Goal: Task Accomplishment & Management: Complete application form

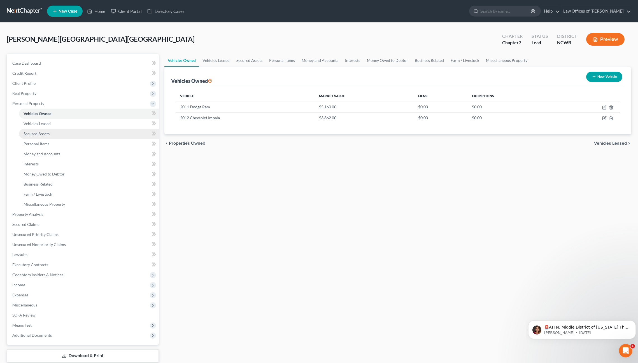
click at [40, 134] on span "Secured Assets" at bounding box center [37, 133] width 26 height 5
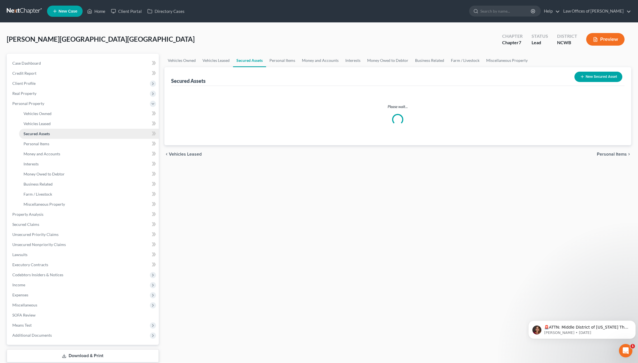
click at [40, 134] on span "Secured Assets" at bounding box center [37, 133] width 26 height 5
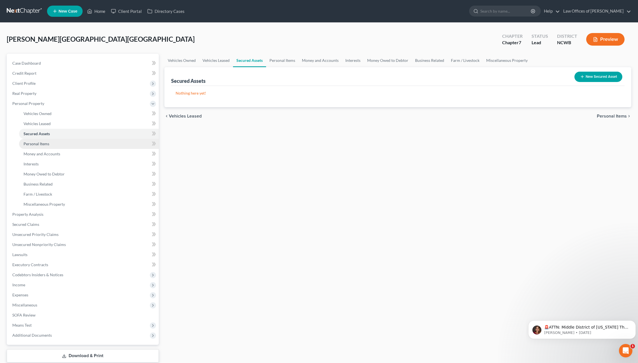
click at [33, 143] on span "Personal Items" at bounding box center [37, 143] width 26 height 5
click at [578, 81] on select "Select Item Type Clothing Collectibles Of Value Electronics Firearms Household …" at bounding box center [581, 77] width 62 height 11
click at [550, 72] on select "Select Item Type Clothing Collectibles Of Value Electronics Firearms Household …" at bounding box center [581, 77] width 62 height 11
click at [579, 77] on select "Select Item Type Clothing Collectibles Of Value Electronics Firearms Household …" at bounding box center [581, 77] width 62 height 11
select select "household_goods"
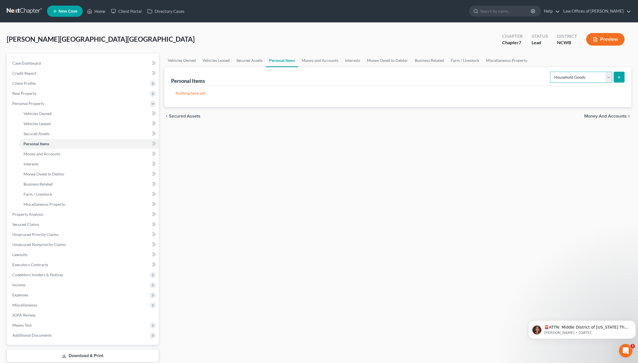
click at [550, 72] on select "Select Item Type Clothing Collectibles Of Value Electronics Firearms Household …" at bounding box center [581, 77] width 62 height 11
click at [617, 77] on icon "submit" at bounding box center [618, 77] width 4 height 4
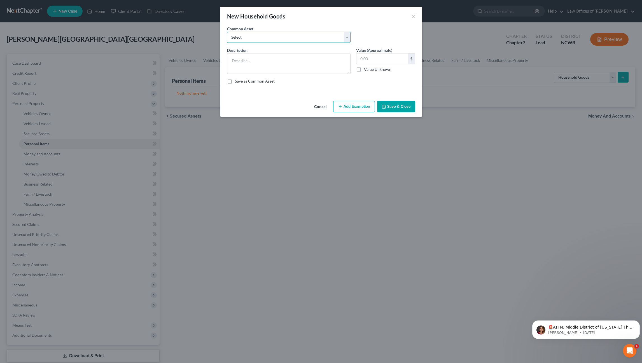
click at [304, 39] on select "Select Bedroom, Dining, Living room, Family room, Patio, Kitchen furniture; Was…" at bounding box center [288, 37] width 123 height 11
select select "0"
click at [227, 32] on select "Select Bedroom, Dining, Living room, Family room, Patio, Kitchen furniture; Was…" at bounding box center [288, 37] width 123 height 11
type textarea "Bedroom, Dining, Living room, Family room, Patio, Kitchen furniture; Washer/dry…"
type input "2,120.00"
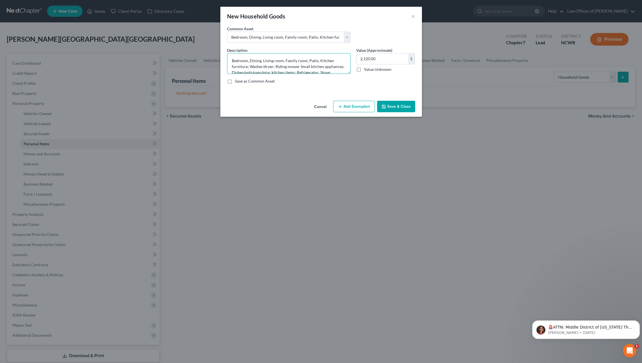
click at [307, 60] on textarea "Bedroom, Dining, Living room, Family room, Patio, Kitchen furniture; Washer/dry…" at bounding box center [288, 63] width 123 height 21
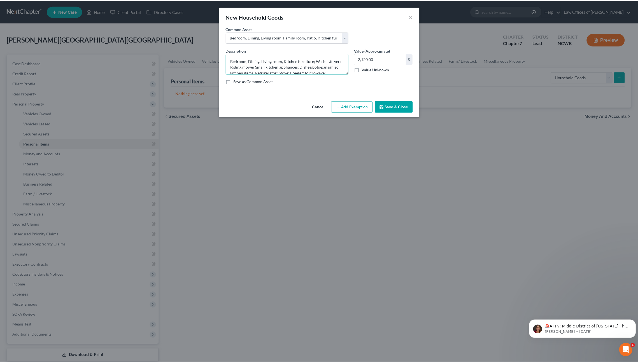
scroll to position [1, 0]
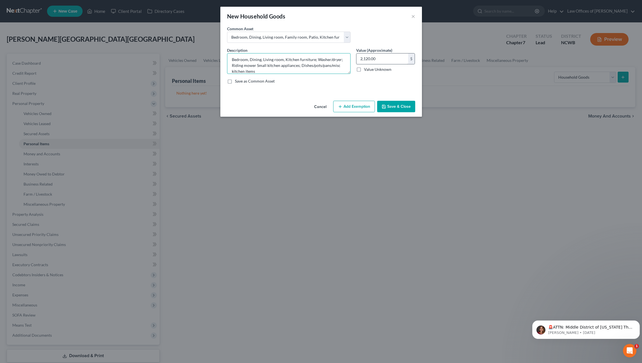
type textarea "Bedroom, Dining, Living room, Kitchen furniture; Washer/dryer; Riding mower Sma…"
type input "2,500"
click at [389, 107] on button "Save & Close" at bounding box center [396, 107] width 38 height 12
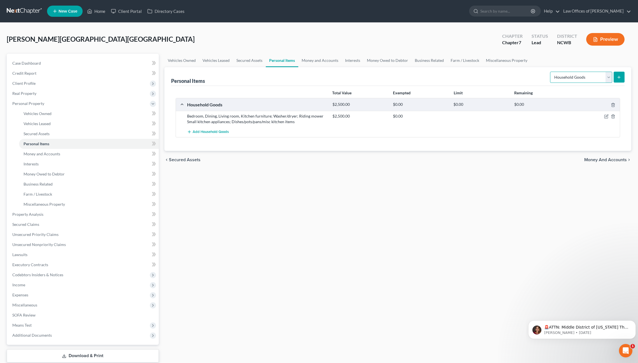
click at [607, 78] on select "Select Item Type Clothing Collectibles Of Value Electronics Firearms Household …" at bounding box center [581, 77] width 62 height 11
select select "electronics"
click at [550, 72] on select "Select Item Type Clothing Collectibles Of Value Electronics Firearms Household …" at bounding box center [581, 77] width 62 height 11
click at [616, 77] on icon "submit" at bounding box center [618, 77] width 4 height 4
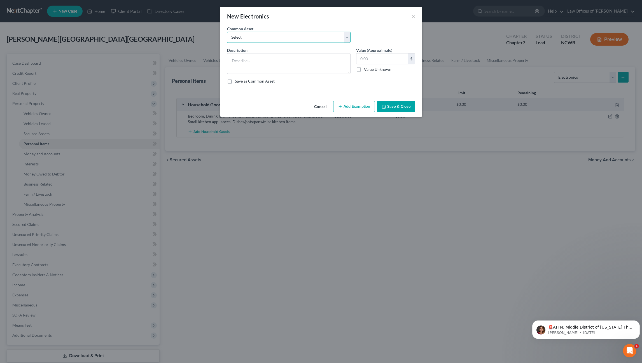
click at [294, 36] on select "Select Tv, DVD Player, Cell Phone, Computer, Printer, , 2 Boom boxes, Tablet, C…" at bounding box center [288, 37] width 123 height 11
select select "0"
click at [227, 32] on select "Select Tv, DVD Player, Cell Phone, Computer, Printer, , 2 Boom boxes, Tablet, C…" at bounding box center [288, 37] width 123 height 11
type textarea "Tv, DVD Player, Cell Phone, Computer, Printer, , 2 Boom boxes, Tablet, CDs, DVDs"
type input "2,000.00"
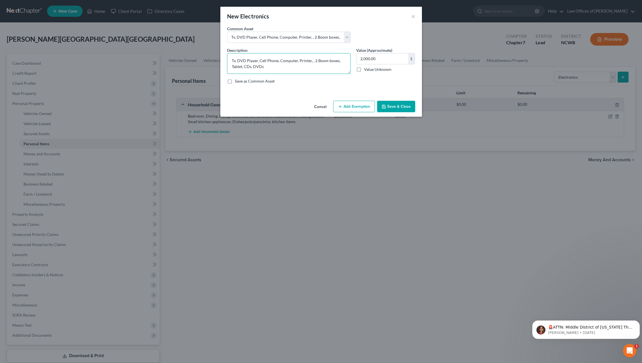
click at [235, 62] on textarea "Tv, DVD Player, Cell Phone, Computer, Printer, , 2 Boom boxes, Tablet, CDs, DVDs" at bounding box center [288, 63] width 123 height 21
type textarea "Tvs (4)"
type input "200"
click at [244, 61] on textarea "Tvs (4)" at bounding box center [288, 63] width 123 height 21
type textarea "Tvs (4), stereo system, computer(s)"
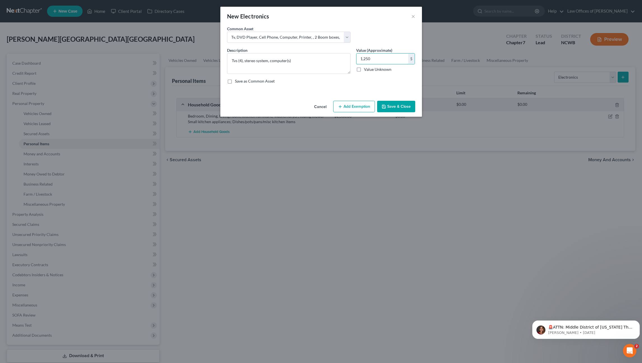
type input "1,250"
click at [397, 106] on button "Save & Close" at bounding box center [396, 107] width 38 height 12
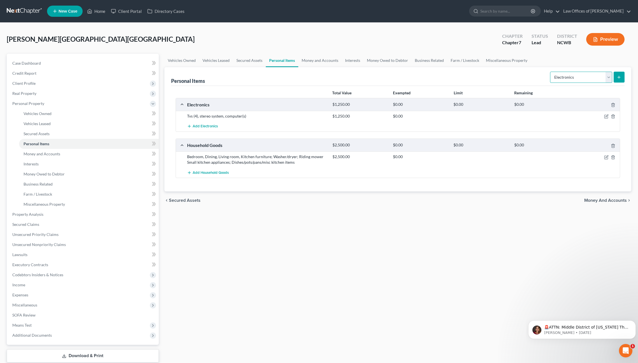
click at [601, 78] on select "Select Item Type Clothing Collectibles Of Value Electronics Firearms Household …" at bounding box center [581, 77] width 62 height 11
select select "firearms"
click at [550, 72] on select "Select Item Type Clothing Collectibles Of Value Electronics Firearms Household …" at bounding box center [581, 77] width 62 height 11
click at [619, 75] on icon "submit" at bounding box center [618, 77] width 4 height 4
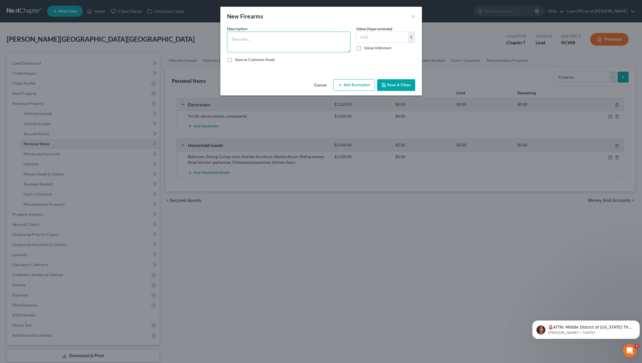
click at [306, 39] on textarea at bounding box center [288, 42] width 123 height 21
type textarea "[PERSON_NAME] Defense - $2200, glock 17 - $500, glock 17 - $500, glock 17 - $50…"
click at [369, 38] on input "text" at bounding box center [382, 37] width 52 height 11
type input "4,200"
click at [394, 86] on button "Save & Close" at bounding box center [396, 85] width 38 height 12
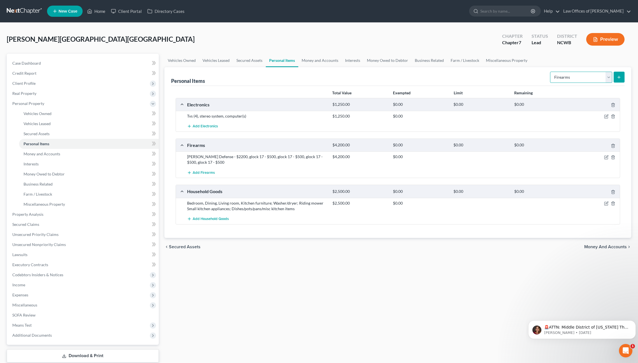
click at [593, 79] on select "Select Item Type Clothing Collectibles Of Value Electronics Firearms Household …" at bounding box center [581, 77] width 62 height 11
select select "clothing"
click at [550, 72] on select "Select Item Type Clothing Collectibles Of Value Electronics Firearms Household …" at bounding box center [581, 77] width 62 height 11
click at [622, 77] on button "submit" at bounding box center [618, 77] width 11 height 11
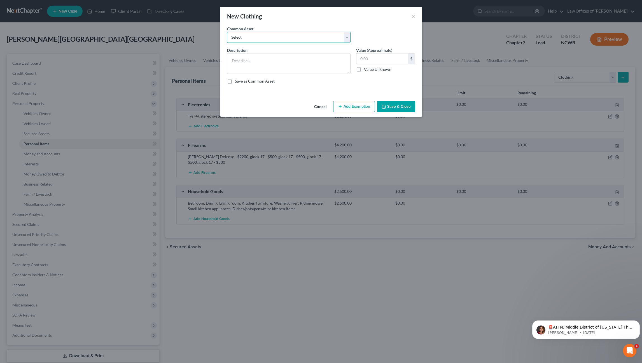
click at [294, 40] on select "Select All clothing All clothing and personal effects" at bounding box center [288, 37] width 123 height 11
select select "0"
click at [227, 32] on select "Select All clothing All clothing and personal effects" at bounding box center [288, 37] width 123 height 11
type textarea "All clothing"
click at [386, 60] on input "750.00" at bounding box center [382, 58] width 52 height 11
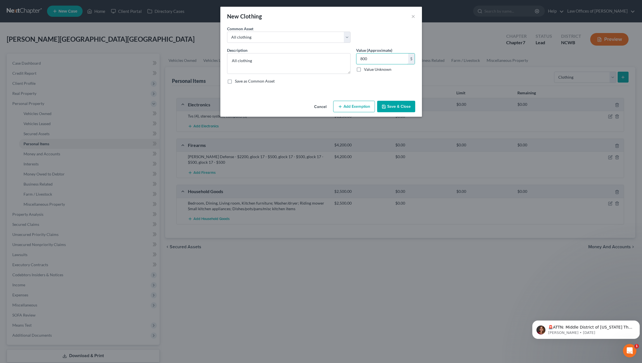
type input "800"
click at [402, 108] on button "Save & Close" at bounding box center [396, 107] width 38 height 12
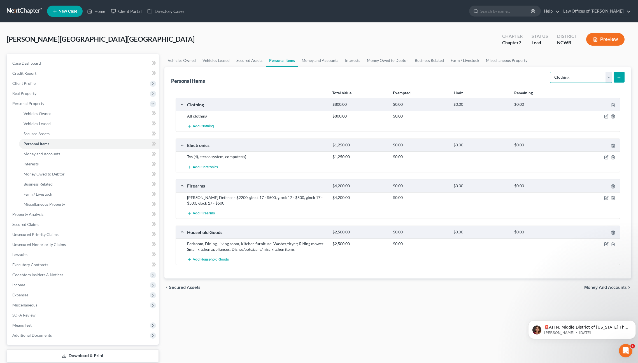
click at [589, 78] on select "Select Item Type Clothing Collectibles Of Value Electronics Firearms Household …" at bounding box center [581, 77] width 62 height 11
select select "jewelry"
click at [550, 72] on select "Select Item Type Clothing Collectibles Of Value Electronics Firearms Household …" at bounding box center [581, 77] width 62 height 11
click at [622, 76] on button "submit" at bounding box center [618, 77] width 11 height 11
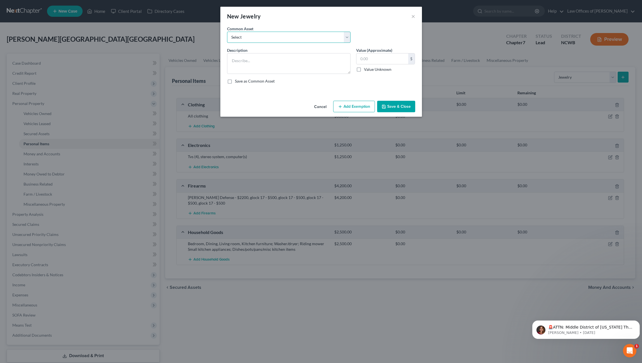
click at [278, 39] on select "Select Wedding ring, wedding band, watches, earrings, necklaces, bracelets, cos…" at bounding box center [288, 37] width 123 height 11
select select "0"
click at [227, 32] on select "Select Wedding ring, wedding band, watches, earrings, necklaces, bracelets, cos…" at bounding box center [288, 37] width 123 height 11
type textarea "Wedding ring, wedding band, watches, earrings, necklaces, bracelets, costume je…"
type input "2,050.00"
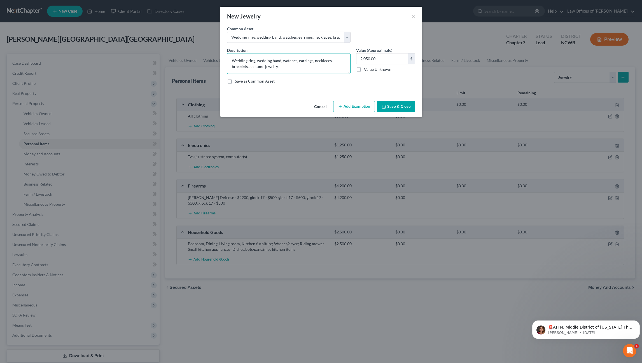
drag, startPoint x: 289, startPoint y: 70, endPoint x: 257, endPoint y: 59, distance: 34.6
click at [257, 59] on textarea "Wedding ring, wedding band, watches, earrings, necklaces, bracelets, costume je…" at bounding box center [288, 63] width 123 height 21
type textarea "Wedding ring, gold necklaces, gold chain, diamond ring (2)"
type input "5,000"
click at [389, 106] on button "Save & Close" at bounding box center [396, 107] width 38 height 12
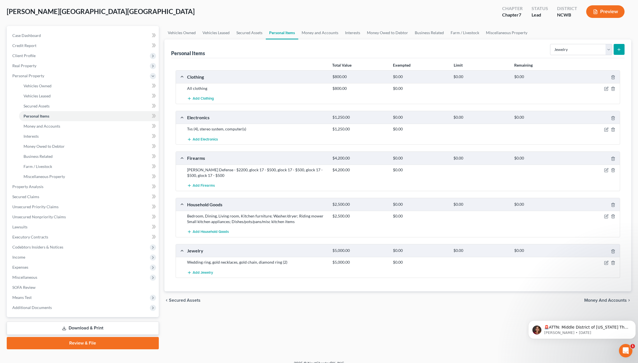
scroll to position [35, 0]
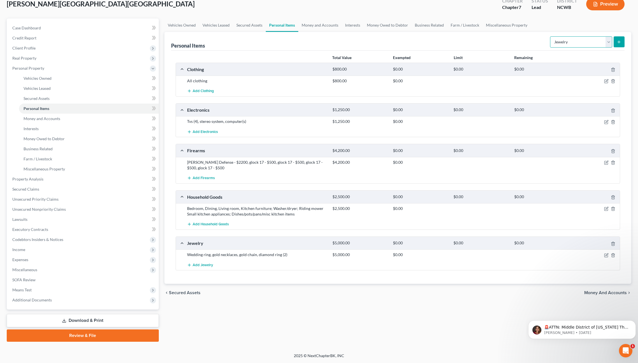
click at [581, 44] on select "Select Item Type Clothing Collectibles Of Value Electronics Firearms Household …" at bounding box center [581, 41] width 62 height 11
select select "pets"
click at [550, 36] on select "Select Item Type Clothing Collectibles Of Value Electronics Firearms Household …" at bounding box center [581, 41] width 62 height 11
click at [616, 42] on icon "submit" at bounding box center [618, 42] width 4 height 4
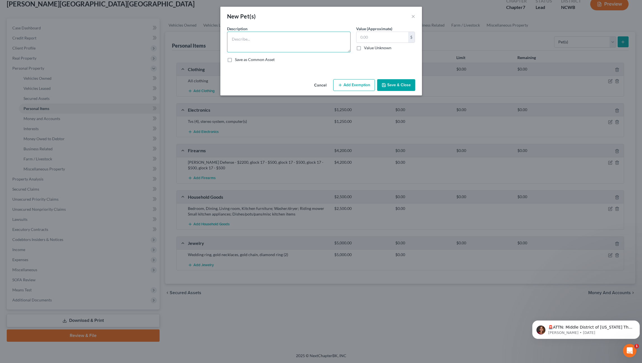
click at [301, 35] on textarea at bounding box center [288, 42] width 123 height 21
type textarea "3 dogs - 2 German Shepherds and 1 Pompoo"
type input "900"
click at [405, 86] on button "Save & Close" at bounding box center [396, 85] width 38 height 12
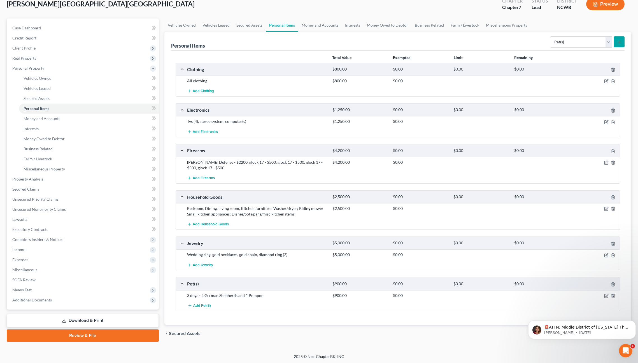
scroll to position [36, 0]
click at [314, 23] on link "Money and Accounts" at bounding box center [319, 24] width 43 height 13
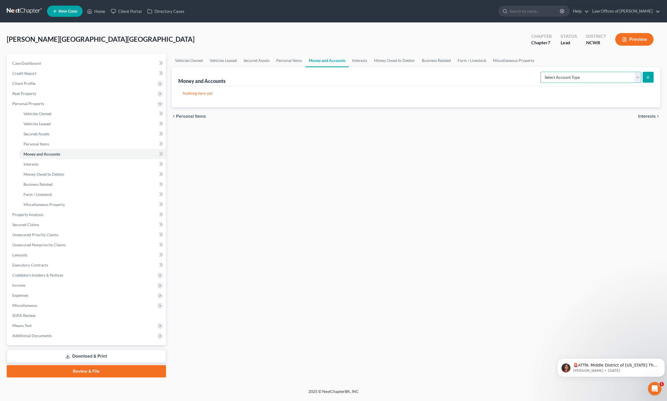
click at [617, 80] on select "Select Account Type Brokerage Cash on Hand Certificates of Deposit Checking Acc…" at bounding box center [591, 77] width 101 height 11
select select "cash_on_hand"
click at [542, 72] on select "Select Account Type Brokerage Cash on Hand Certificates of Deposit Checking Acc…" at bounding box center [591, 77] width 101 height 11
click at [637, 79] on icon "submit" at bounding box center [648, 77] width 4 height 4
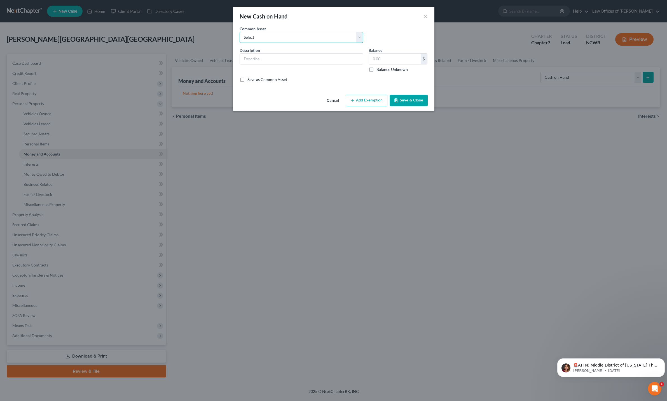
click at [313, 38] on select "Select Cash on hand Checking Checking- Savings- Cash on hand Cash on hand Cash …" at bounding box center [301, 37] width 123 height 11
select select "0"
click at [240, 32] on select "Select Cash on hand Checking Checking- Savings- Cash on hand Cash on hand Cash …" at bounding box center [301, 37] width 123 height 11
type input "Cash on hand"
type input "100"
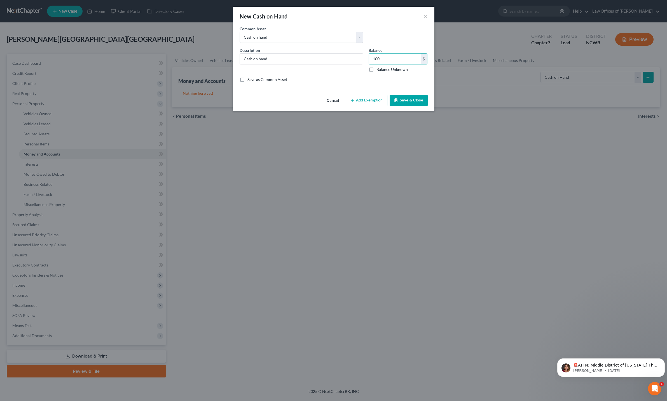
click at [420, 103] on button "Save & Close" at bounding box center [409, 101] width 38 height 12
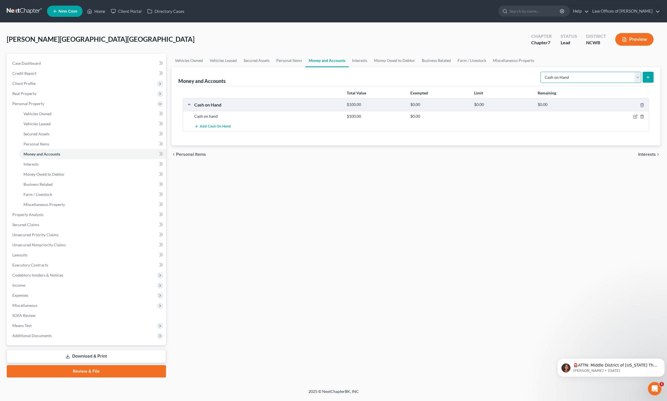
click at [577, 75] on select "Select Account Type Brokerage Cash on Hand Certificates of Deposit Checking Acc…" at bounding box center [591, 77] width 101 height 11
select select "checking"
click at [542, 72] on select "Select Account Type Brokerage Cash on Hand Certificates of Deposit Checking Acc…" at bounding box center [591, 77] width 101 height 11
click at [637, 75] on icon "submit" at bounding box center [648, 77] width 4 height 4
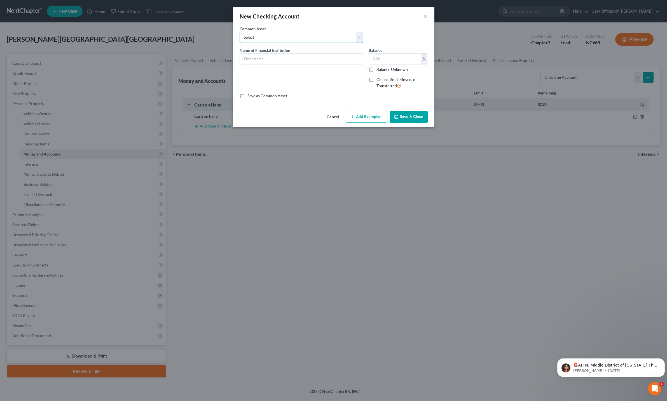
click at [313, 40] on select "Select Truist Checking account ending -8787 SECU BBT Jnt w/girlfriend. 1/2 val …" at bounding box center [301, 37] width 123 height 11
click at [240, 32] on select "Select Truist Checking account ending -8787 SECU BBT Jnt w/girlfriend. 1/2 val …" at bounding box center [301, 37] width 123 height 11
click at [281, 57] on input "text" at bounding box center [301, 58] width 123 height 11
type input "Empower Federal Credit Union"
click at [376, 72] on label "Balance Unknown" at bounding box center [391, 70] width 31 height 6
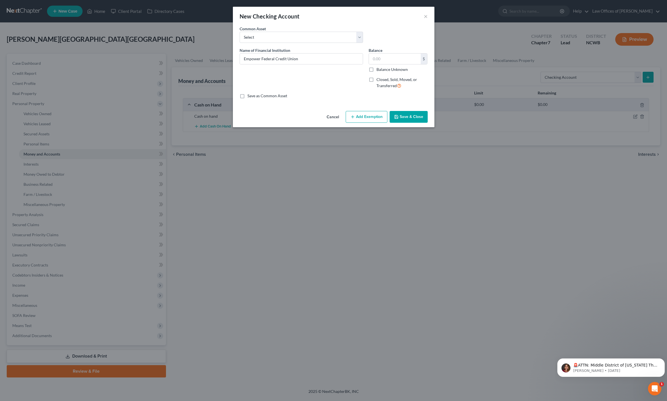
click at [379, 70] on input "Balance Unknown" at bounding box center [381, 69] width 4 height 4
checkbox input "true"
type input "0.00"
click at [404, 114] on button "Save & Close" at bounding box center [409, 117] width 38 height 12
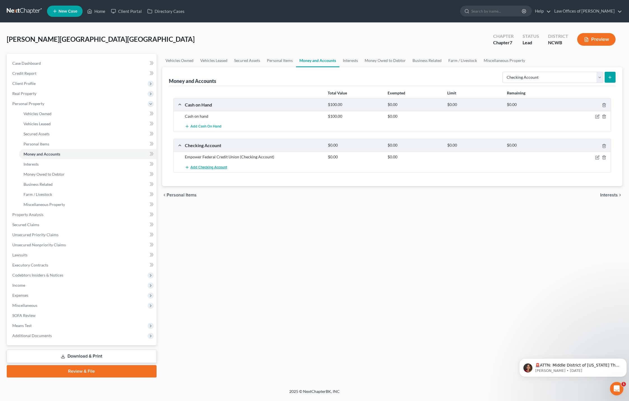
click at [193, 167] on span "Add Checking Account" at bounding box center [208, 167] width 37 height 4
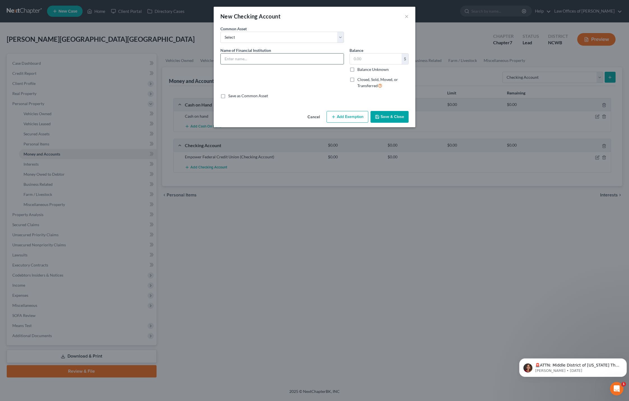
click at [248, 58] on input "text" at bounding box center [282, 58] width 123 height 11
type input "[PERSON_NAME] Bank"
click at [357, 70] on label "Balance Unknown" at bounding box center [372, 70] width 31 height 6
click at [359, 70] on input "Balance Unknown" at bounding box center [361, 69] width 4 height 4
checkbox input "true"
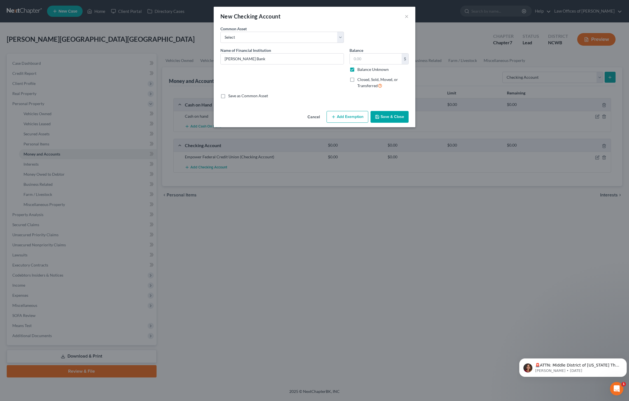
type input "0.00"
click at [380, 115] on button "Save & Close" at bounding box center [389, 117] width 38 height 12
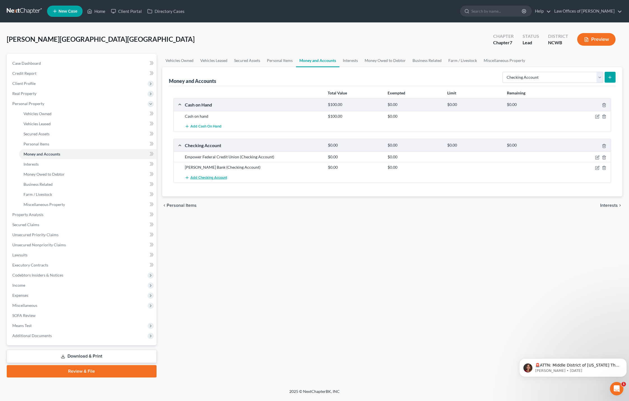
click at [215, 176] on span "Add Checking Account" at bounding box center [208, 177] width 37 height 4
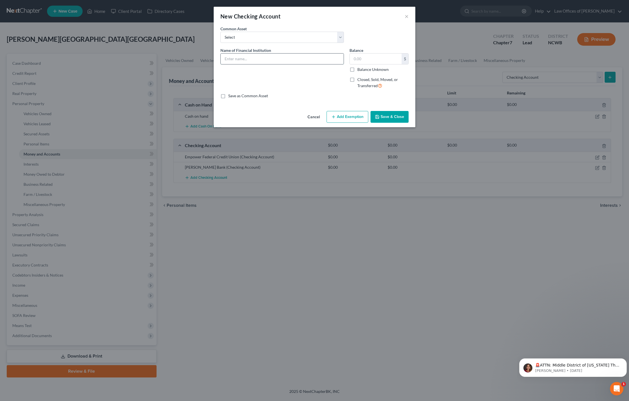
click at [242, 62] on input "text" at bounding box center [282, 58] width 123 height 11
type input "Chime"
click at [357, 70] on label "Balance Unknown" at bounding box center [372, 70] width 31 height 6
click at [359, 70] on input "Balance Unknown" at bounding box center [361, 69] width 4 height 4
checkbox input "true"
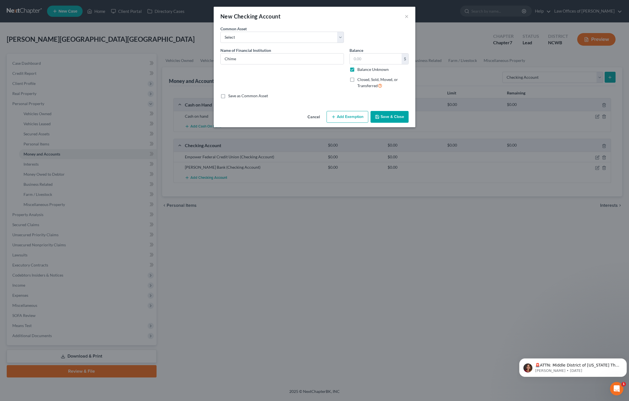
type input "0.00"
click at [382, 119] on button "Save & Close" at bounding box center [389, 117] width 38 height 12
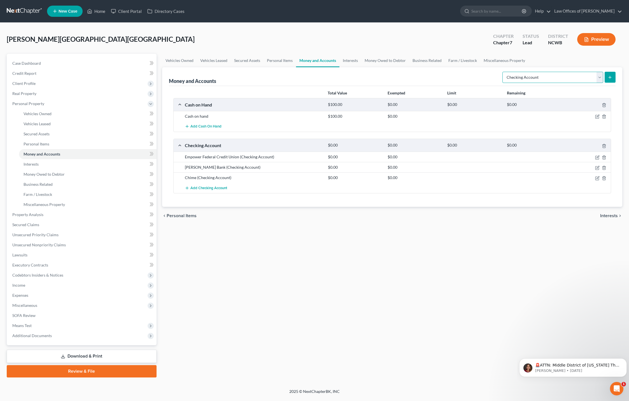
click at [532, 79] on select "Select Account Type Brokerage Cash on Hand Certificates of Deposit Checking Acc…" at bounding box center [552, 77] width 101 height 11
click at [503, 72] on select "Select Account Type Brokerage Cash on Hand Certificates of Deposit Checking Acc…" at bounding box center [552, 77] width 101 height 11
click at [611, 78] on icon "submit" at bounding box center [609, 77] width 4 height 4
click at [610, 77] on icon "submit" at bounding box center [609, 77] width 4 height 4
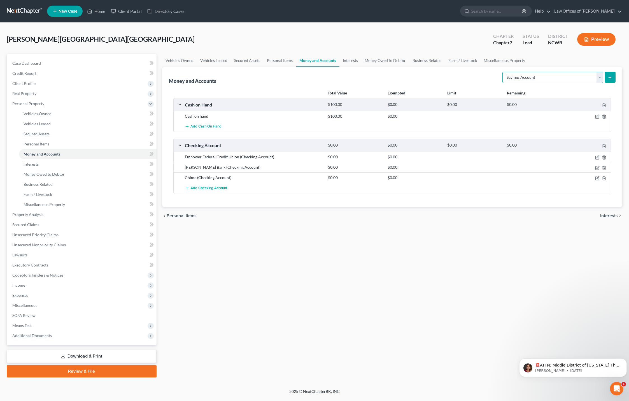
click at [596, 78] on select "Select Account Type Brokerage Cash on Hand Certificates of Deposit Checking Acc…" at bounding box center [552, 77] width 101 height 11
click at [503, 72] on select "Select Account Type Brokerage Cash on Hand Certificates of Deposit Checking Acc…" at bounding box center [552, 77] width 101 height 11
click at [567, 77] on select "Select Account Type Brokerage Cash on Hand Certificates of Deposit Checking Acc…" at bounding box center [552, 77] width 101 height 11
select select "savings"
click at [503, 72] on select "Select Account Type Brokerage Cash on Hand Certificates of Deposit Checking Acc…" at bounding box center [552, 77] width 101 height 11
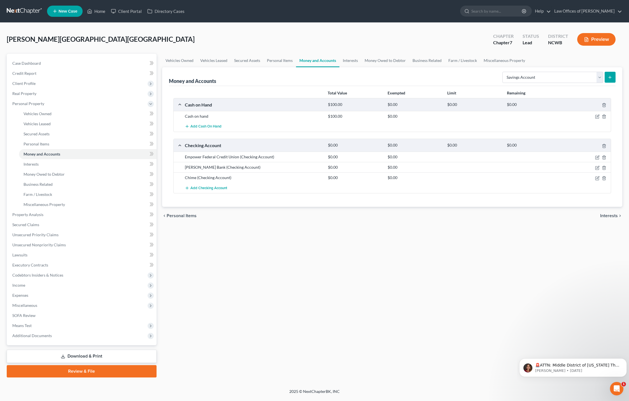
click at [608, 78] on icon "submit" at bounding box center [609, 77] width 4 height 4
click at [176, 214] on span "Personal Items" at bounding box center [182, 215] width 30 height 4
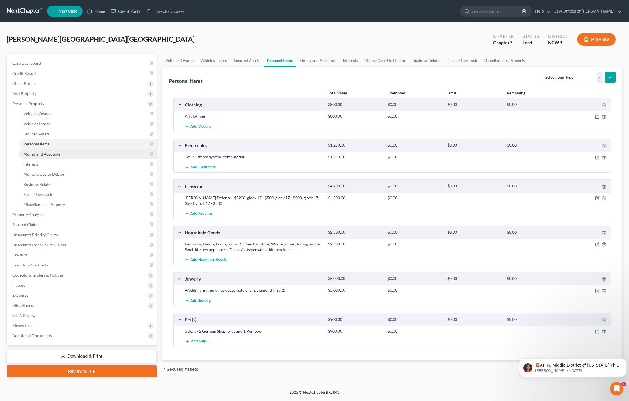
click at [38, 154] on span "Money and Accounts" at bounding box center [42, 153] width 37 height 5
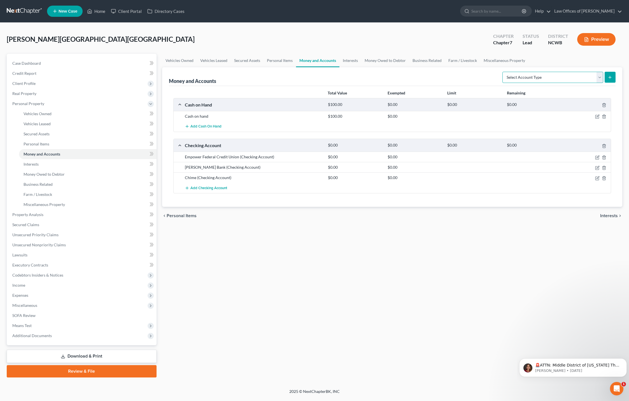
click at [552, 78] on select "Select Account Type Brokerage Cash on Hand Certificates of Deposit Checking Acc…" at bounding box center [552, 77] width 101 height 11
select select "savings"
click at [503, 72] on select "Select Account Type Brokerage Cash on Hand Certificates of Deposit Checking Acc…" at bounding box center [552, 77] width 101 height 11
click at [608, 77] on icon "submit" at bounding box center [609, 77] width 4 height 4
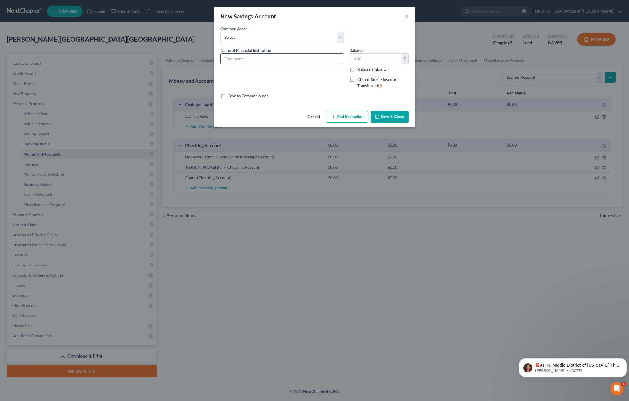
click at [270, 57] on input "text" at bounding box center [282, 58] width 123 height 11
type input "Empower Federal Credit Union"
click at [357, 71] on label "Balance Unknown" at bounding box center [372, 70] width 31 height 6
click at [359, 70] on input "Balance Unknown" at bounding box center [361, 69] width 4 height 4
checkbox input "true"
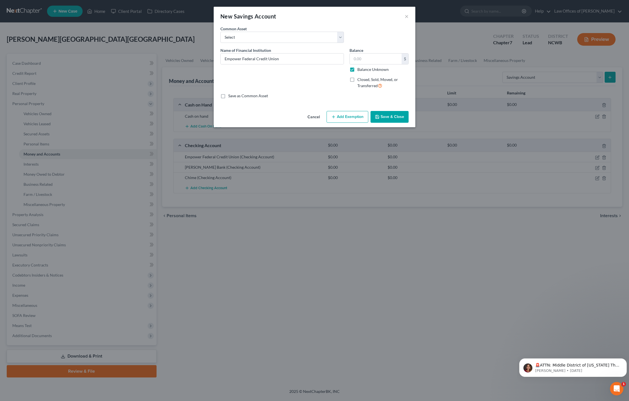
type input "0.00"
click at [394, 119] on button "Save & Close" at bounding box center [389, 117] width 38 height 12
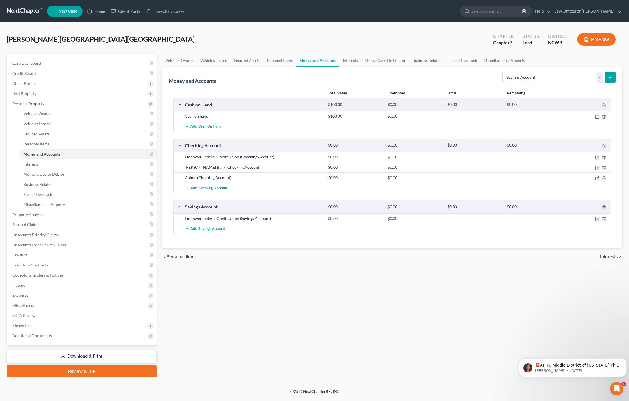
click at [219, 229] on span "Add Savings Account" at bounding box center [207, 228] width 34 height 4
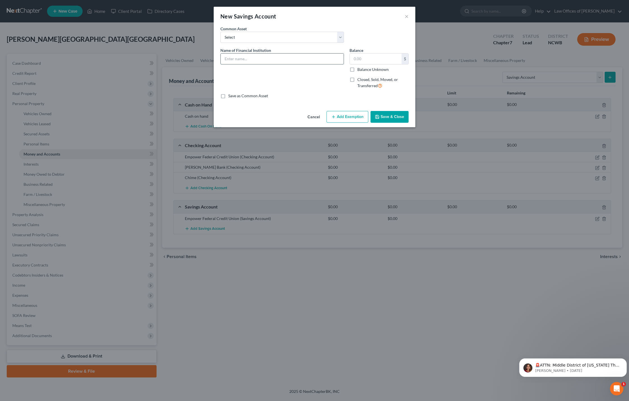
click at [257, 63] on input "text" at bounding box center [282, 58] width 123 height 11
type input "[PERSON_NAME] Bank"
click at [357, 72] on label "Balance Unknown" at bounding box center [372, 70] width 31 height 6
click at [359, 70] on input "Balance Unknown" at bounding box center [361, 69] width 4 height 4
checkbox input "true"
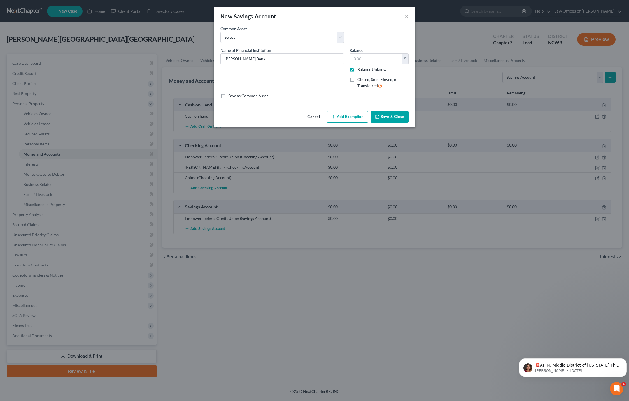
type input "0.00"
click at [378, 115] on icon "button" at bounding box center [377, 116] width 4 height 4
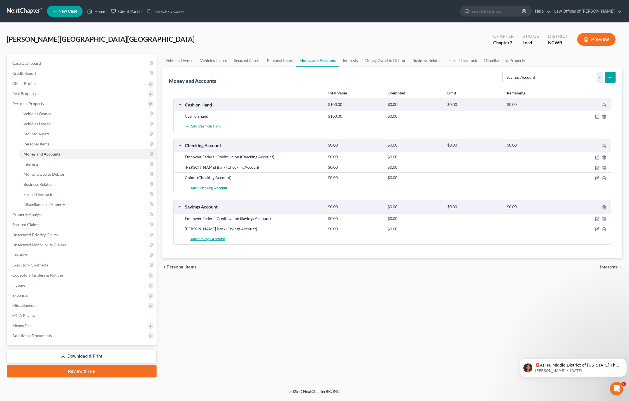
click at [219, 238] on span "Add Savings Account" at bounding box center [207, 239] width 34 height 4
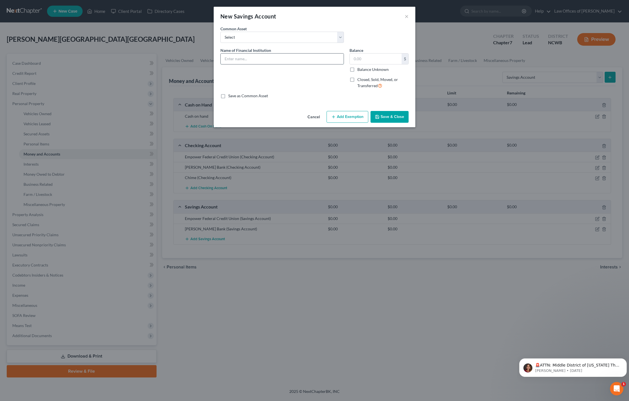
click at [232, 60] on input "text" at bounding box center [282, 58] width 123 height 11
type input "Chime"
click at [357, 69] on label "Balance Unknown" at bounding box center [372, 70] width 31 height 6
click at [359, 69] on input "Balance Unknown" at bounding box center [361, 69] width 4 height 4
checkbox input "true"
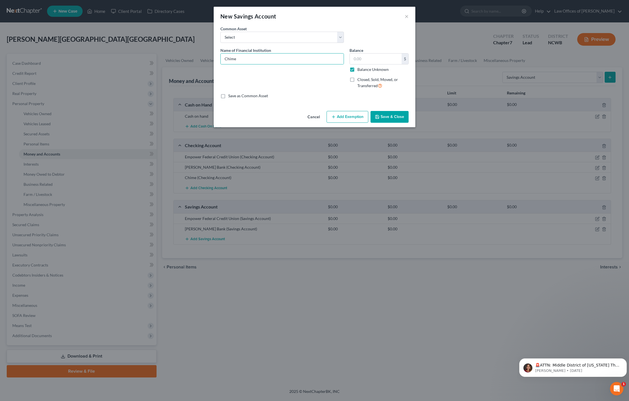
type input "0.00"
click at [391, 117] on button "Save & Close" at bounding box center [389, 117] width 38 height 12
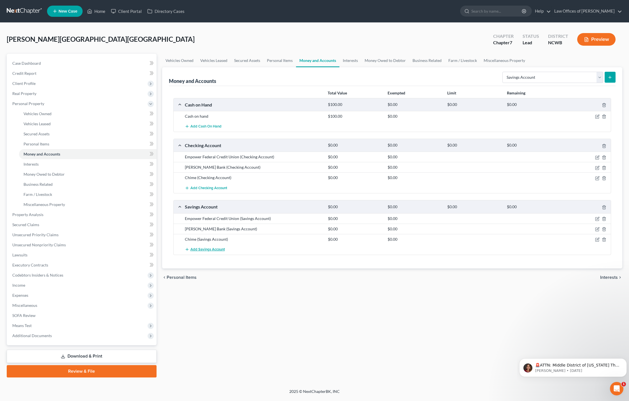
click at [196, 250] on span "Add Savings Account" at bounding box center [207, 249] width 34 height 4
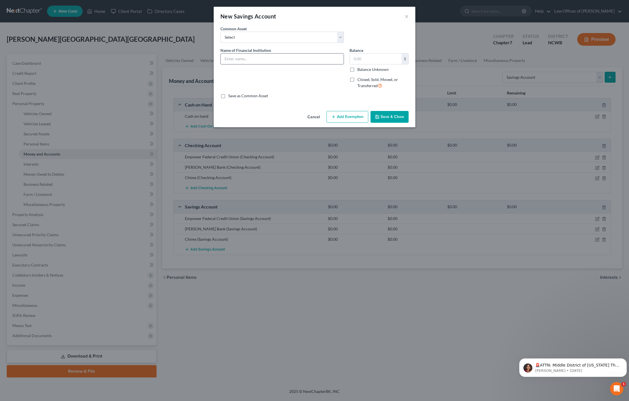
click at [247, 61] on input "text" at bounding box center [282, 58] width 123 height 11
type input "Synchrony"
click at [357, 71] on label "Balance Unknown" at bounding box center [372, 70] width 31 height 6
click at [359, 70] on input "Balance Unknown" at bounding box center [361, 69] width 4 height 4
checkbox input "true"
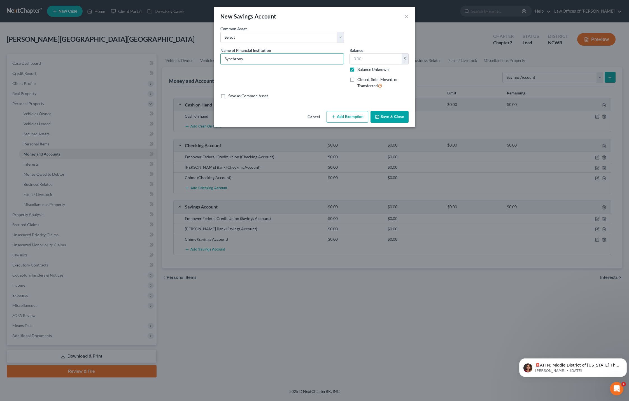
type input "0.00"
click at [386, 123] on div "Cancel Add Exemption Save & Close" at bounding box center [315, 118] width 202 height 18
click at [387, 117] on button "Save & Close" at bounding box center [389, 117] width 38 height 12
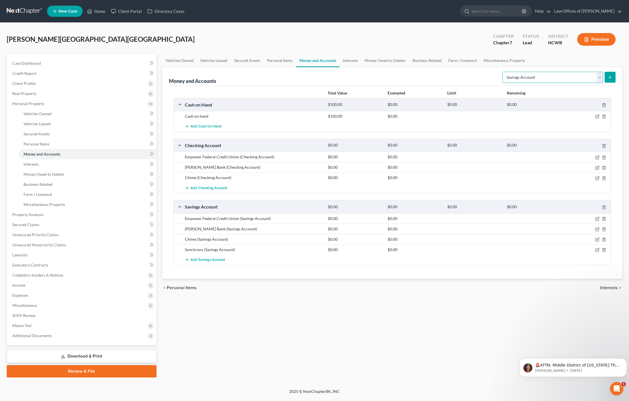
click at [562, 79] on select "Select Account Type Brokerage Cash on Hand Certificates of Deposit Checking Acc…" at bounding box center [552, 77] width 101 height 11
click at [607, 286] on span "Interests" at bounding box center [609, 287] width 18 height 4
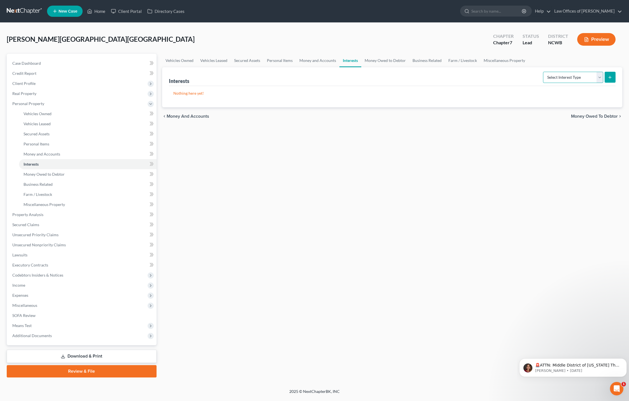
click at [594, 82] on select "Select Interest Type 401K Annuity Bond Education IRA Government Bond Government…" at bounding box center [573, 77] width 60 height 11
click at [327, 61] on link "Money and Accounts" at bounding box center [317, 60] width 43 height 13
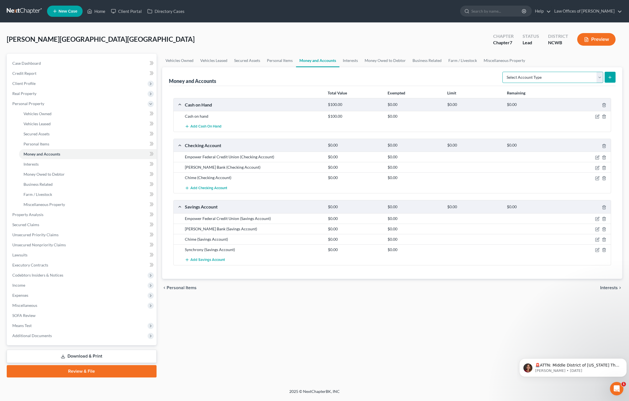
click at [543, 79] on select "Select Account Type Brokerage Cash on Hand Certificates of Deposit Checking Acc…" at bounding box center [552, 77] width 101 height 11
select select "other"
click at [503, 72] on select "Select Account Type Brokerage Cash on Hand Certificates of Deposit Checking Acc…" at bounding box center [552, 77] width 101 height 11
click at [613, 79] on button "submit" at bounding box center [609, 77] width 11 height 11
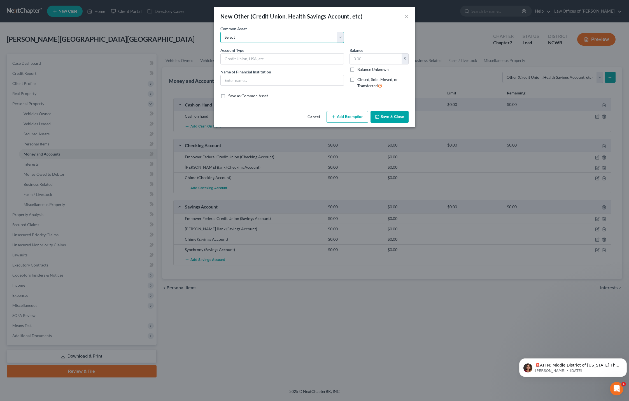
click at [296, 42] on select "Select FSA PayPal HSA IRA PayPal EFT Venmo Cash App Cryptocurrency Zelle Crypto…" at bounding box center [281, 37] width 123 height 11
click at [376, 30] on div "Common Asset Select FSA PayPal HSA IRA PayPal EFT Venmo Cash App Cryptocurrency…" at bounding box center [314, 37] width 194 height 22
click at [255, 63] on input "text" at bounding box center [282, 58] width 123 height 11
type input "S"
type input "investment"
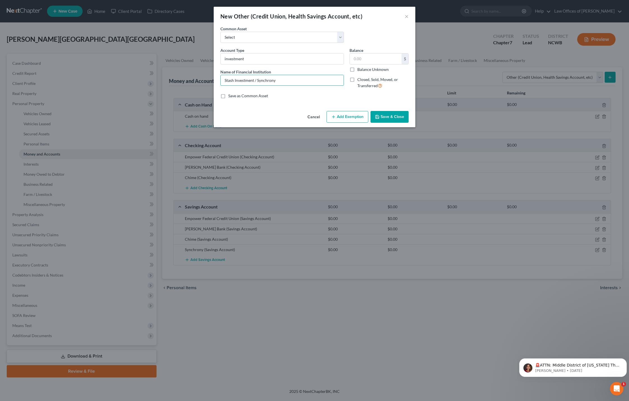
type input "Stash Investment / Synchrony"
click at [357, 70] on label "Balance Unknown" at bounding box center [372, 70] width 31 height 6
click at [359, 70] on input "Balance Unknown" at bounding box center [361, 69] width 4 height 4
checkbox input "true"
type input "0.00"
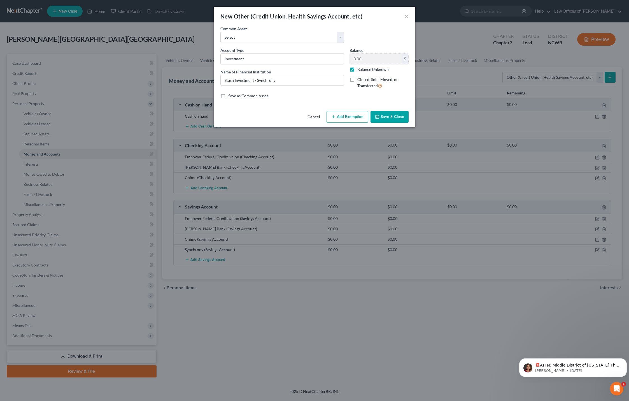
click at [379, 116] on icon "button" at bounding box center [377, 116] width 4 height 4
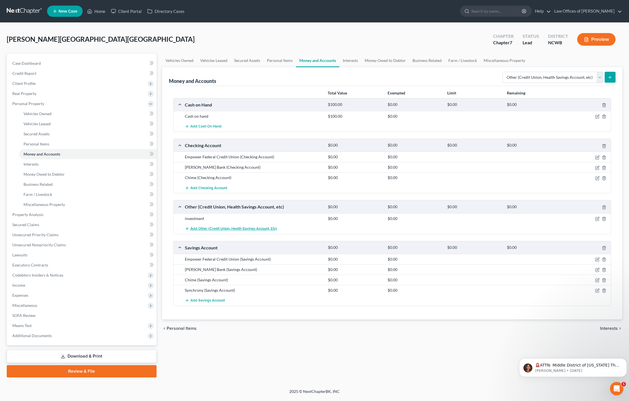
click at [228, 228] on span "Add Other (Credit Union, Health Savings Account, etc)" at bounding box center [233, 228] width 86 height 4
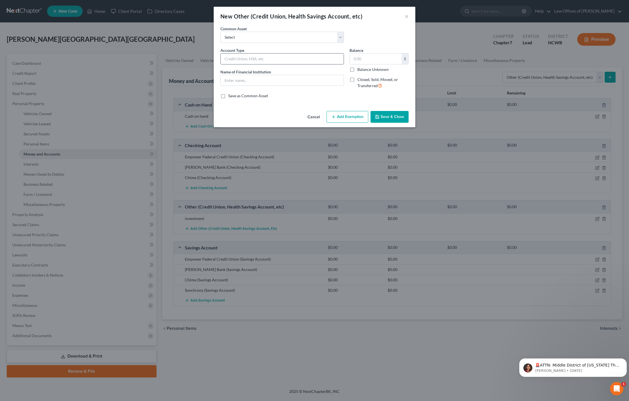
click at [252, 62] on input "text" at bounding box center [282, 58] width 123 height 11
type input "investment"
type input "Stash Investment / Synchrony"
click at [357, 70] on label "Balance Unknown" at bounding box center [372, 70] width 31 height 6
click at [359, 70] on input "Balance Unknown" at bounding box center [361, 69] width 4 height 4
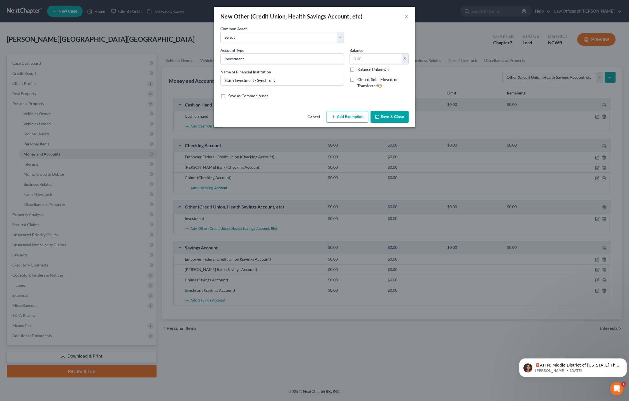
checkbox input "true"
type input "0.00"
click at [386, 118] on button "Save & Close" at bounding box center [389, 117] width 38 height 12
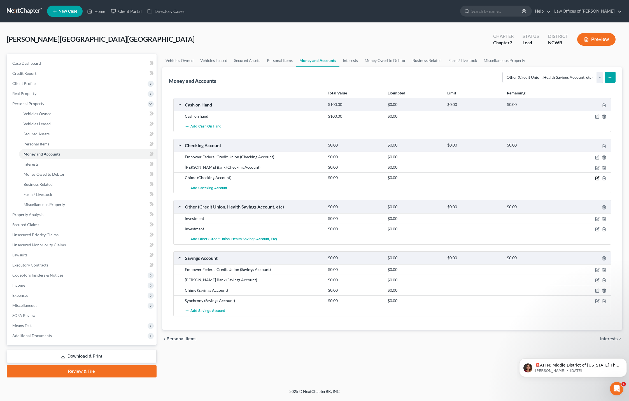
click at [597, 179] on icon "button" at bounding box center [597, 178] width 4 height 4
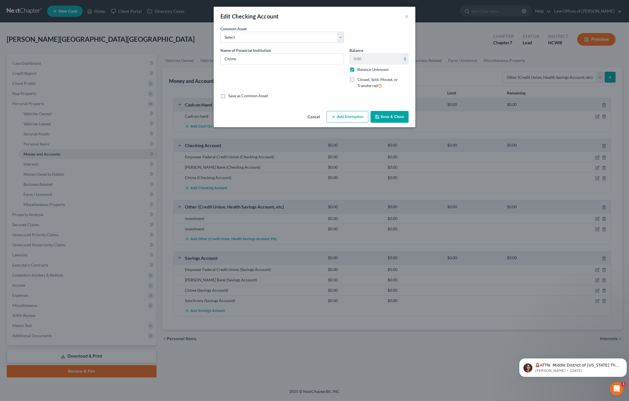
click at [404, 16] on div "Edit Checking Account ×" at bounding box center [315, 16] width 202 height 19
click at [392, 117] on button "Save & Close" at bounding box center [389, 117] width 38 height 12
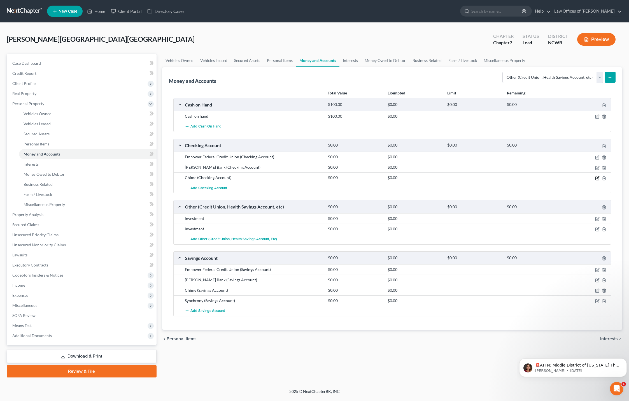
click at [598, 178] on icon "button" at bounding box center [597, 177] width 3 height 3
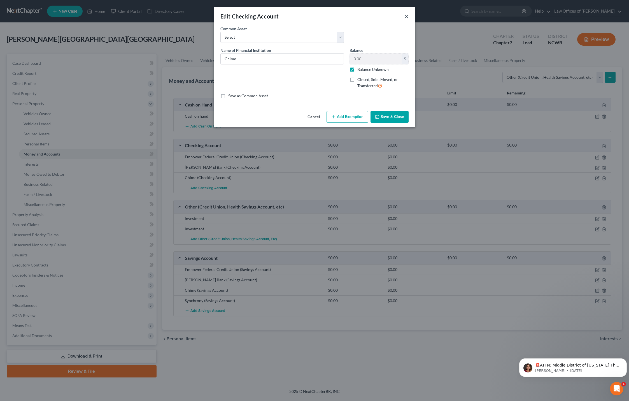
click at [406, 17] on button "×" at bounding box center [406, 16] width 4 height 7
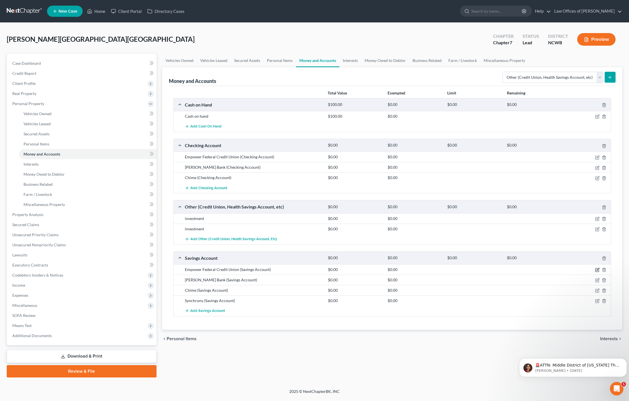
click at [597, 269] on icon "button" at bounding box center [597, 269] width 3 height 3
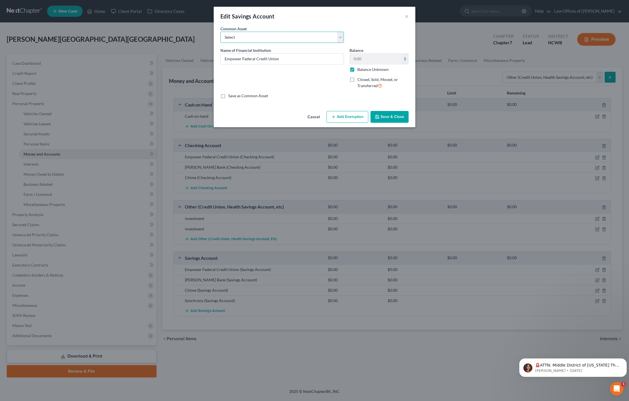
click at [281, 41] on select "Select Acorn svgs (UTMA) Truist savings account ending -1461 [PERSON_NAME] Farg…" at bounding box center [281, 37] width 123 height 11
click at [370, 27] on div "Common Asset Select Acorn svgs (UTMA) Truist savings account ending -1461 [PERS…" at bounding box center [314, 37] width 194 height 22
click at [291, 62] on input "Empower Federal Credit Union" at bounding box center [282, 58] width 123 height 11
click at [405, 16] on button "×" at bounding box center [406, 16] width 4 height 7
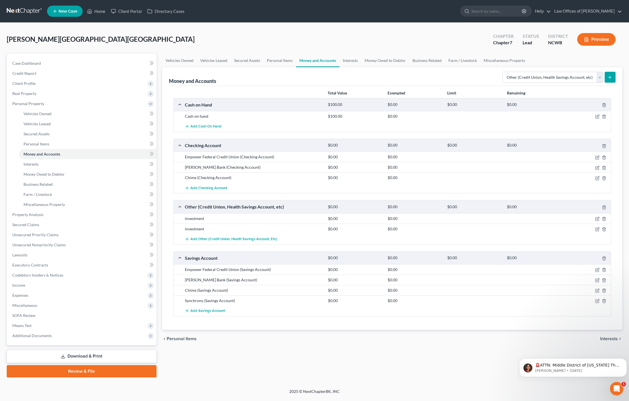
click at [179, 146] on div "Checking Account $0.00 $0.00 $0.00 $0.00" at bounding box center [391, 145] width 435 height 13
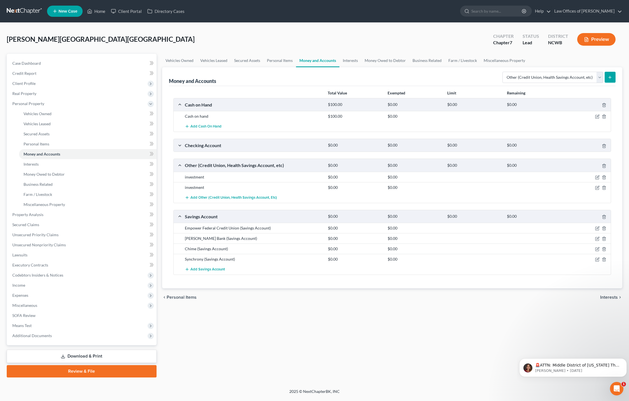
click at [179, 146] on div "Checking Account $0.00 $0.00 $0.00 $0.00" at bounding box center [391, 145] width 435 height 13
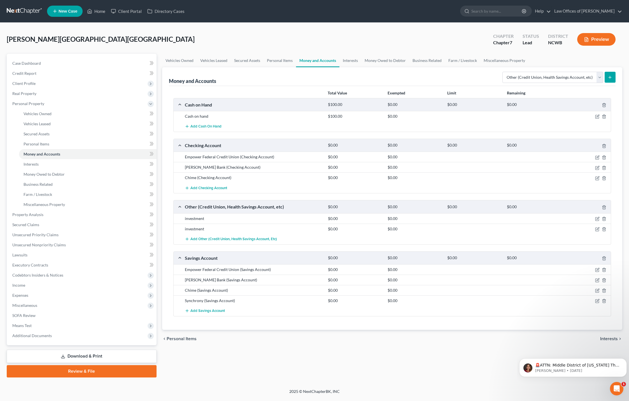
click at [199, 178] on div "Chime (Checking Account)" at bounding box center [253, 178] width 143 height 6
click at [597, 177] on icon "button" at bounding box center [597, 178] width 4 height 4
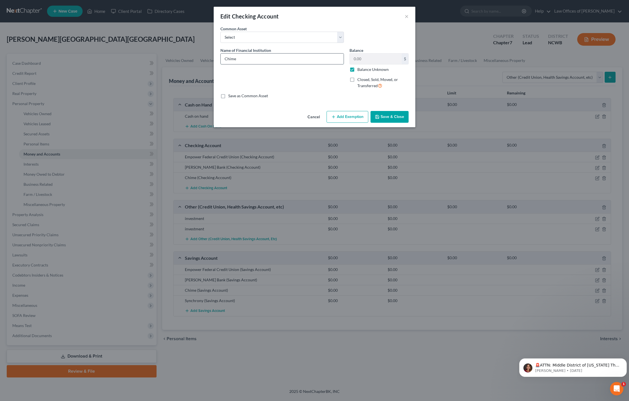
click at [301, 63] on input "Chime" at bounding box center [282, 58] width 123 height 11
click at [276, 36] on select "Select Truist Checking account ending -8787 SECU BBT Jnt w/girlfriend. 1/2 val …" at bounding box center [281, 37] width 123 height 11
select select "6"
click at [220, 32] on select "Select Truist Checking account ending -8787 SECU BBT Jnt w/girlfriend. 1/2 val …" at bounding box center [281, 37] width 123 height 11
type input "BBT Ckg"
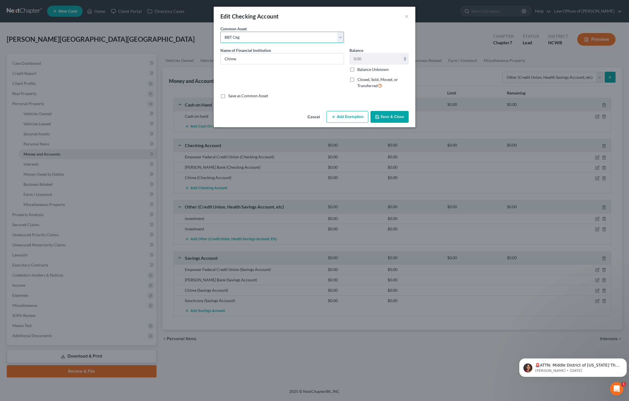
type input "0"
checkbox input "false"
click at [234, 39] on select "Select Truist Checking account ending -8787 SECU BBT Jnt w/girlfriend. 1/2 val …" at bounding box center [281, 37] width 123 height 11
click at [406, 18] on button "×" at bounding box center [406, 16] width 4 height 7
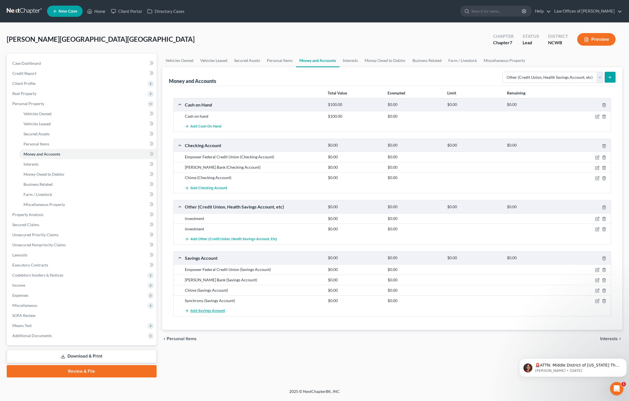
click at [205, 311] on span "Add Savings Account" at bounding box center [207, 310] width 34 height 4
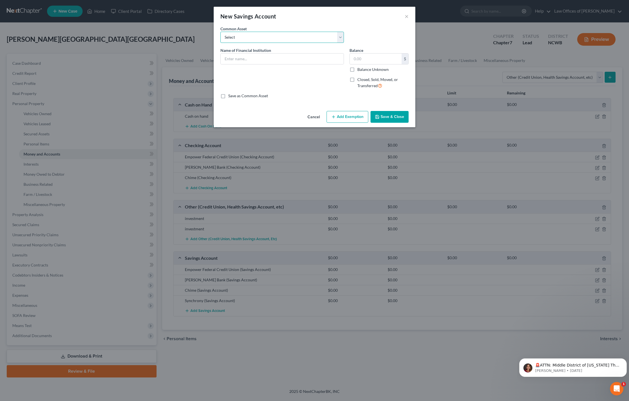
click at [283, 39] on select "Select Acorn svgs (UTMA) Truist savings account ending -1461 [PERSON_NAME] Farg…" at bounding box center [281, 37] width 123 height 11
click at [266, 36] on select "Select Acorn svgs (UTMA) Truist savings account ending -1461 [PERSON_NAME] Farg…" at bounding box center [281, 37] width 123 height 11
click at [259, 55] on input "text" at bounding box center [282, 58] width 123 height 11
type input "Synchrony - High Yield Savings Acct - # 5095"
click at [357, 68] on label "Balance Unknown" at bounding box center [372, 70] width 31 height 6
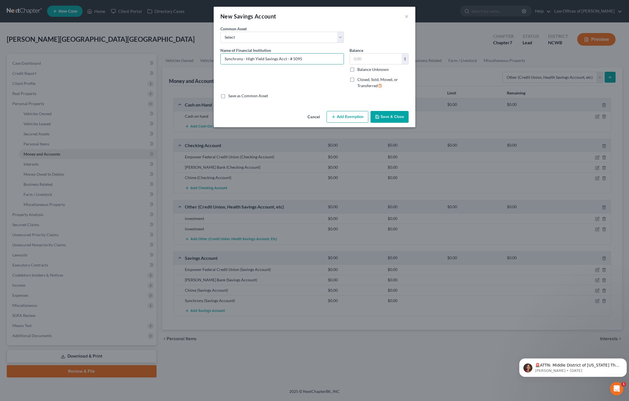
click at [359, 68] on input "Balance Unknown" at bounding box center [361, 69] width 4 height 4
checkbox input "true"
type input "0.00"
click at [381, 117] on button "Save & Close" at bounding box center [389, 117] width 38 height 12
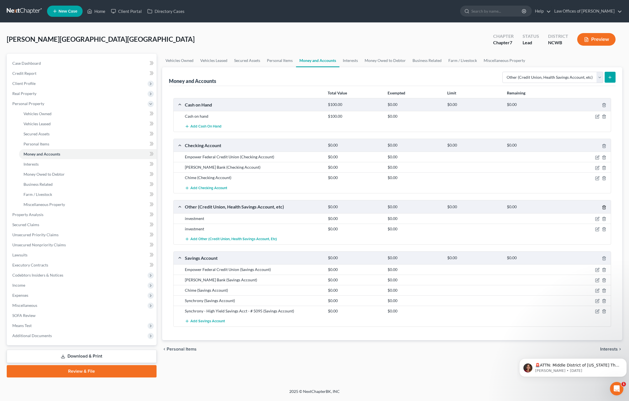
click at [602, 206] on icon "button" at bounding box center [604, 207] width 4 height 4
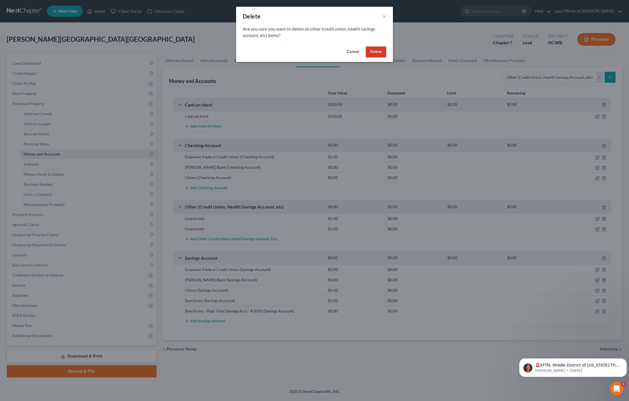
click at [379, 53] on button "Delete" at bounding box center [376, 51] width 20 height 11
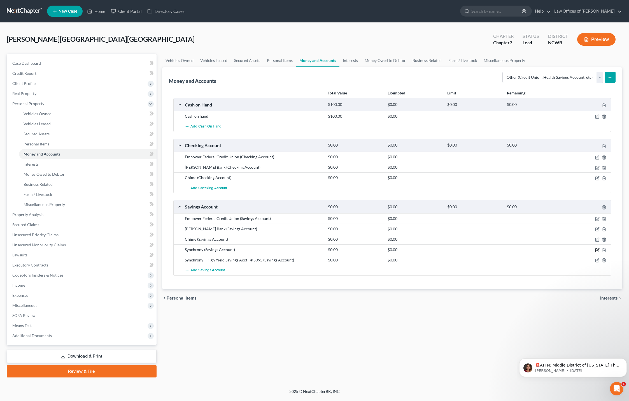
click at [597, 249] on icon "button" at bounding box center [597, 249] width 3 height 3
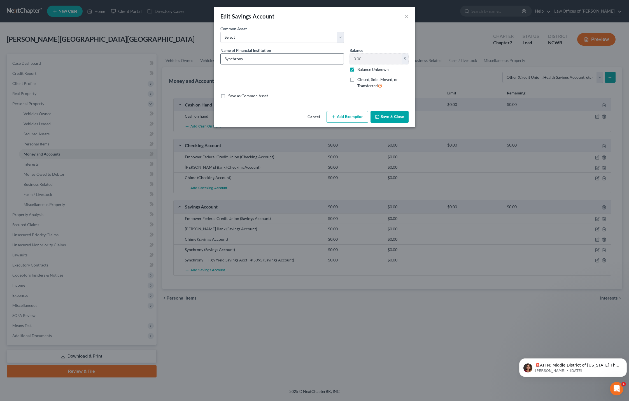
click at [285, 63] on input "Synchrony" at bounding box center [282, 58] width 123 height 11
type input "Synchrony -"
click at [406, 18] on button "×" at bounding box center [406, 16] width 4 height 7
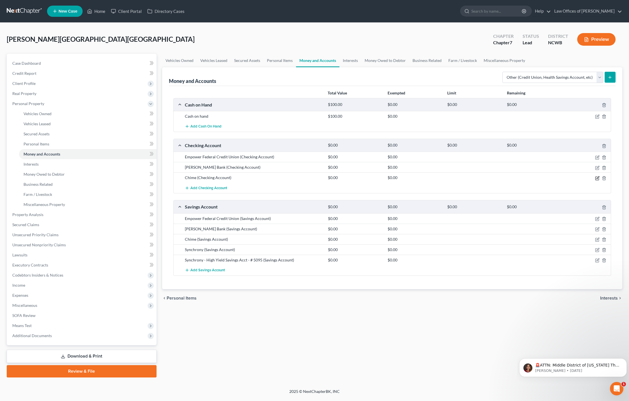
click at [598, 177] on icon "button" at bounding box center [597, 177] width 3 height 3
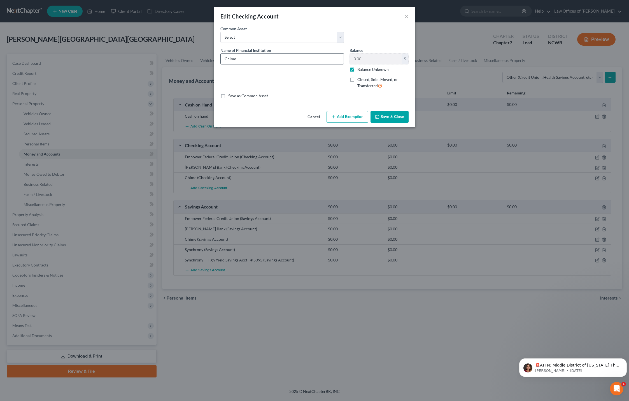
click at [288, 61] on input "Chime" at bounding box center [282, 58] width 123 height 11
type input "Chime - checking acct # 7743"
click at [382, 116] on button "Save & Close" at bounding box center [389, 117] width 38 height 12
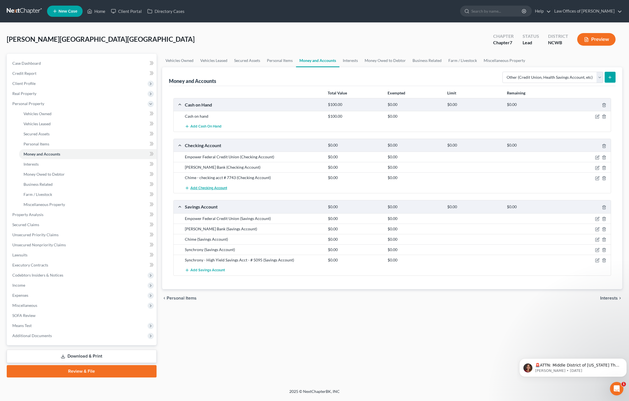
click at [206, 188] on span "Add Checking Account" at bounding box center [208, 188] width 37 height 4
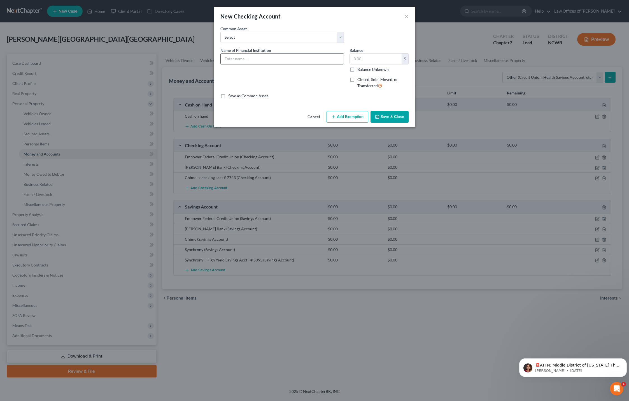
click at [296, 61] on input "text" at bounding box center [282, 58] width 123 height 11
click at [297, 63] on input "Navy Federal Credit Union - Acct #" at bounding box center [282, 58] width 123 height 11
type input "Navy Federal Credit Union - Acct # 4170"
click at [357, 71] on label "Balance Unknown" at bounding box center [372, 70] width 31 height 6
click at [359, 70] on input "Balance Unknown" at bounding box center [361, 69] width 4 height 4
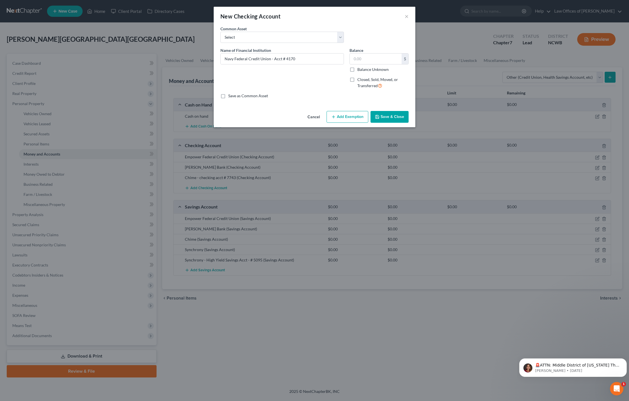
checkbox input "true"
type input "0.00"
click at [386, 117] on button "Save & Close" at bounding box center [389, 117] width 38 height 12
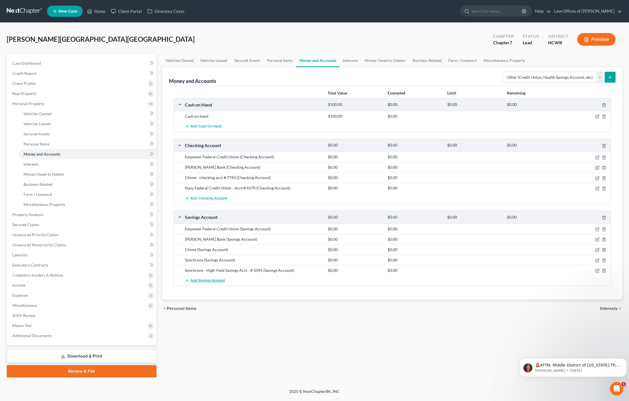
click at [209, 280] on span "Add Savings Account" at bounding box center [207, 280] width 34 height 4
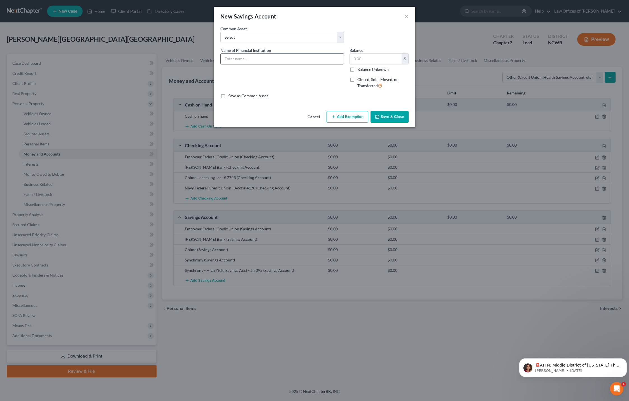
click at [267, 62] on input "text" at bounding box center [282, 58] width 123 height 11
type input "Navy Federal Credit Union - Savings Acct # 1542"
click at [357, 71] on label "Balance Unknown" at bounding box center [372, 70] width 31 height 6
click at [359, 70] on input "Balance Unknown" at bounding box center [361, 69] width 4 height 4
checkbox input "true"
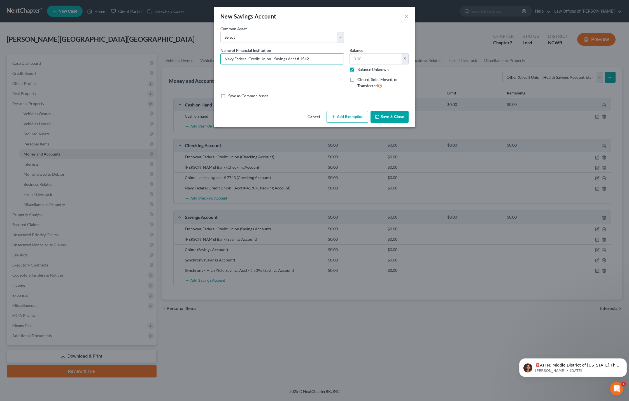
type input "0.00"
click at [389, 114] on button "Save & Close" at bounding box center [389, 117] width 38 height 12
